Goal: Find contact information: Find contact information

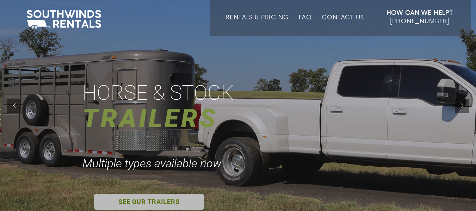
click at [151, 202] on link "SEE OUR TRAILERS" at bounding box center [149, 202] width 111 height 16
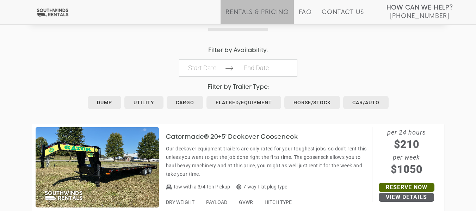
scroll to position [336, 0]
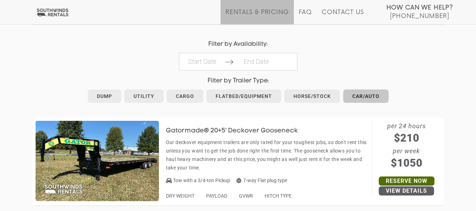
click at [366, 94] on link "Car/Auto" at bounding box center [365, 96] width 45 height 13
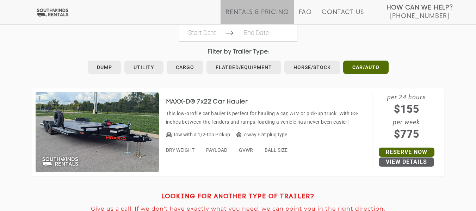
scroll to position [367, 0]
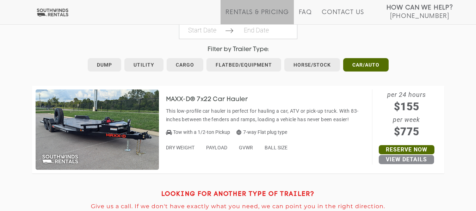
click at [412, 160] on link "View Details" at bounding box center [406, 159] width 55 height 9
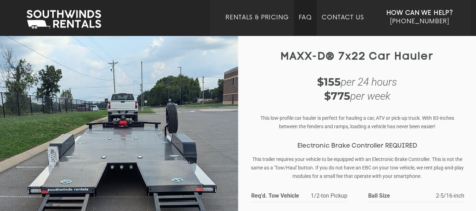
click at [308, 17] on link "FAQ" at bounding box center [305, 25] width 13 height 22
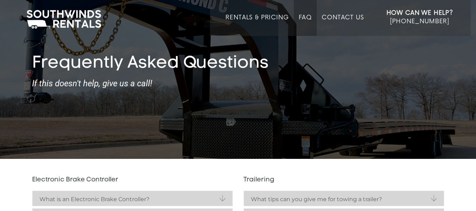
scroll to position [10, 0]
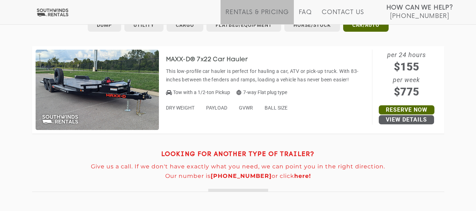
scroll to position [416, 0]
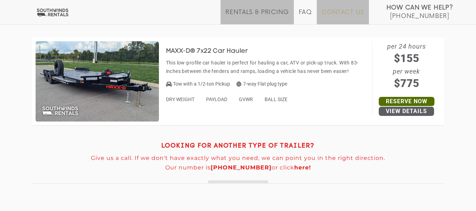
click at [357, 13] on link "Contact Us" at bounding box center [343, 17] width 42 height 16
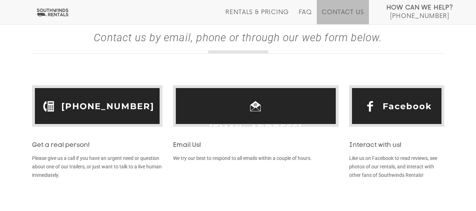
scroll to position [205, 0]
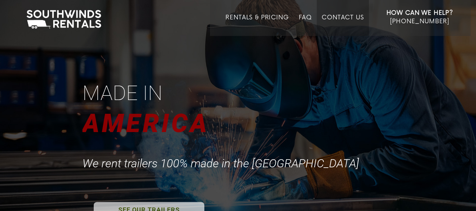
click at [341, 17] on link "Contact Us" at bounding box center [343, 25] width 42 height 22
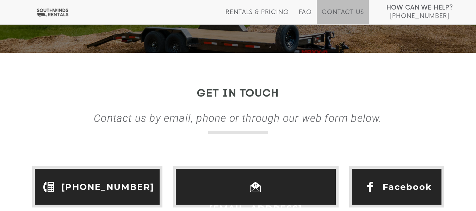
scroll to position [128, 0]
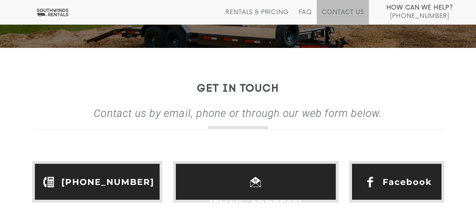
click at [250, 193] on link "[EMAIL_ADDRESS][DOMAIN_NAME]" at bounding box center [256, 215] width 156 height 44
click at [249, 193] on link "[EMAIL_ADDRESS][DOMAIN_NAME]" at bounding box center [256, 215] width 156 height 44
click at [389, 174] on link "Facebook" at bounding box center [407, 182] width 49 height 22
